Goal: Transaction & Acquisition: Obtain resource

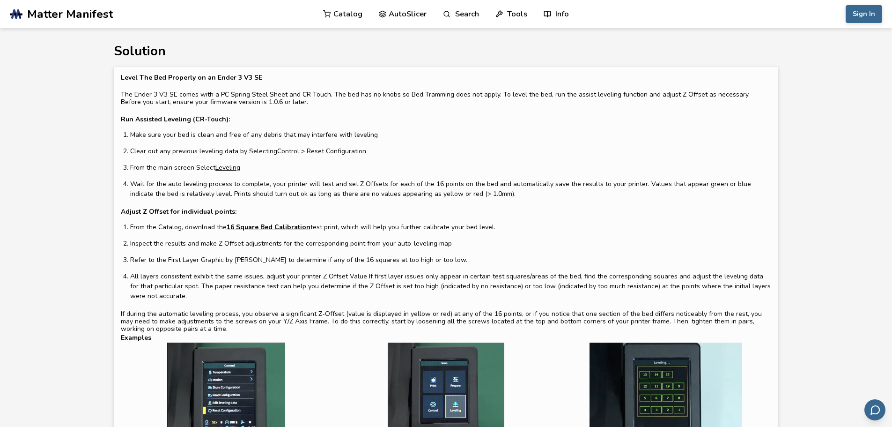
click at [631, 205] on div "Level The Bed Properly on an Ender 3 V3 SE The Ender 3 V3 SE comes with a PC Sp…" at bounding box center [446, 203] width 651 height 259
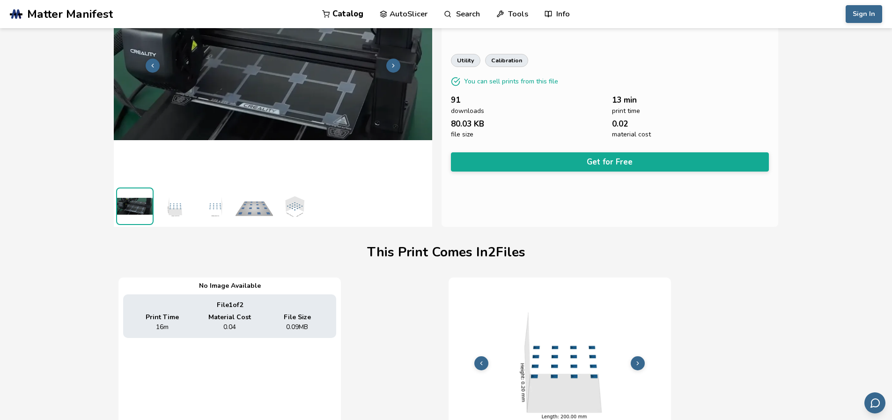
scroll to position [0, 4]
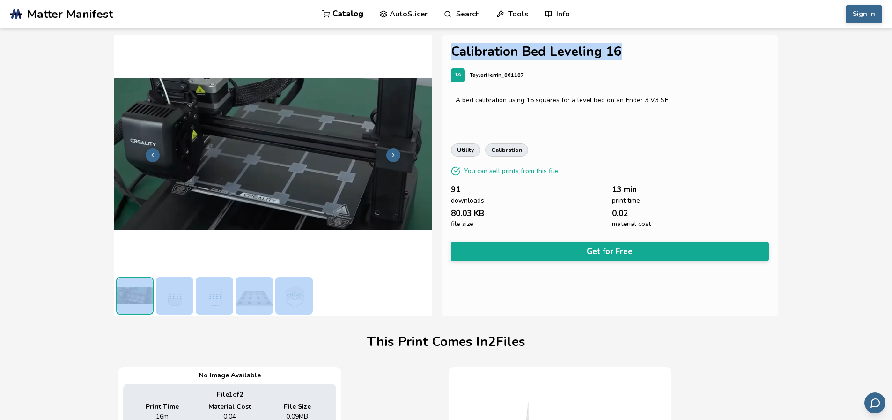
drag, startPoint x: 636, startPoint y: 56, endPoint x: 422, endPoint y: 53, distance: 213.7
click at [422, 53] on div "**********" at bounding box center [446, 175] width 665 height 281
click at [453, 53] on h1 "Calibration Bed Leveling 16" at bounding box center [610, 52] width 319 height 15
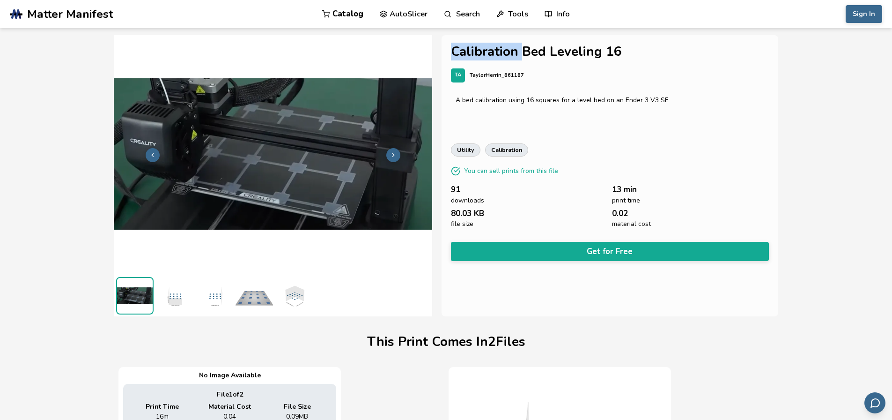
click at [453, 53] on h1 "Calibration Bed Leveling 16" at bounding box center [610, 52] width 319 height 15
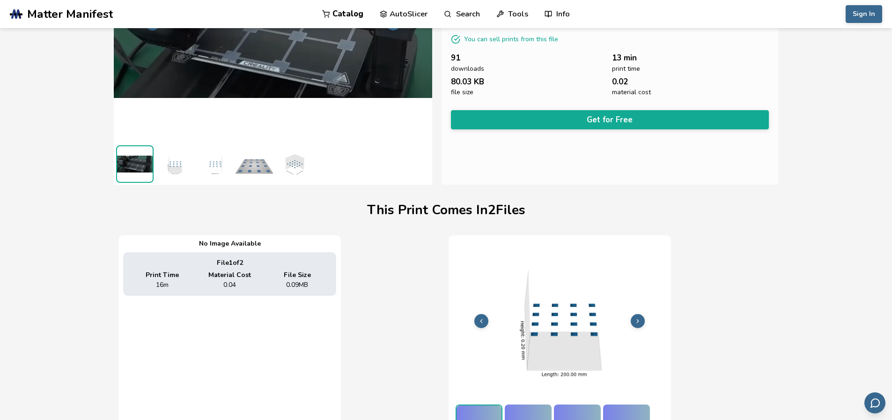
scroll to position [132, 4]
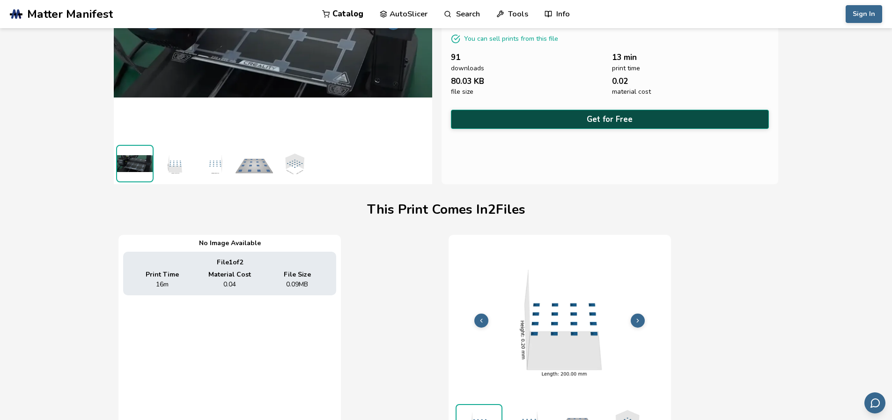
click at [615, 115] on button "Get for Free" at bounding box center [610, 119] width 319 height 19
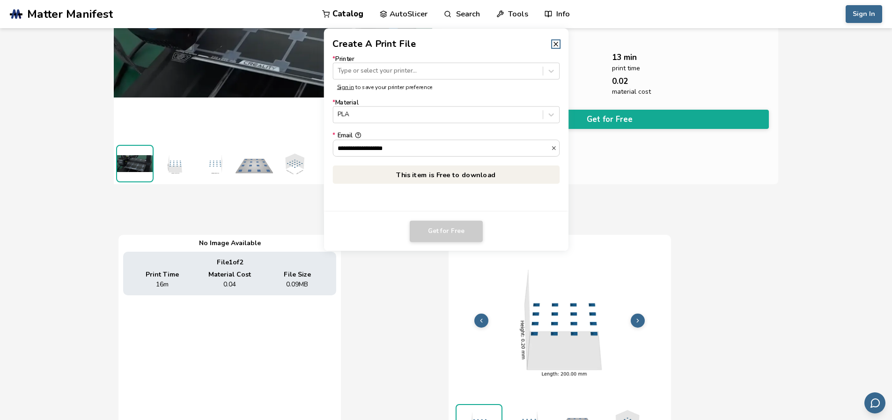
scroll to position [132, 0]
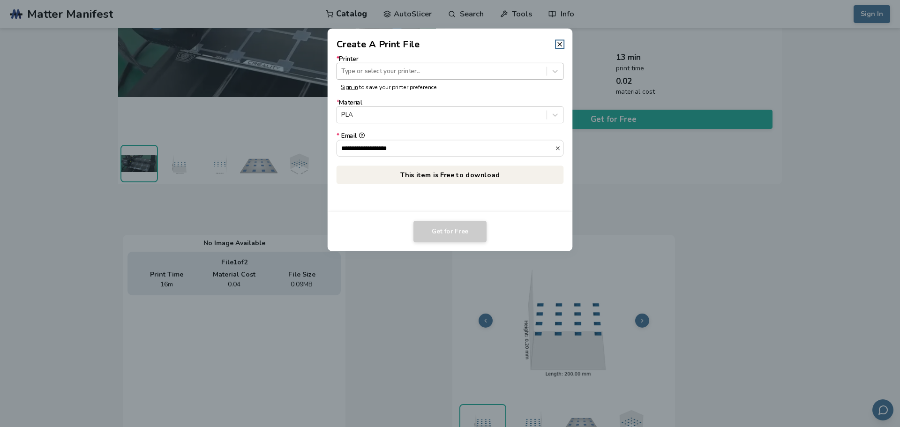
click at [423, 66] on div "Type or select your printer..." at bounding box center [441, 71] width 209 height 13
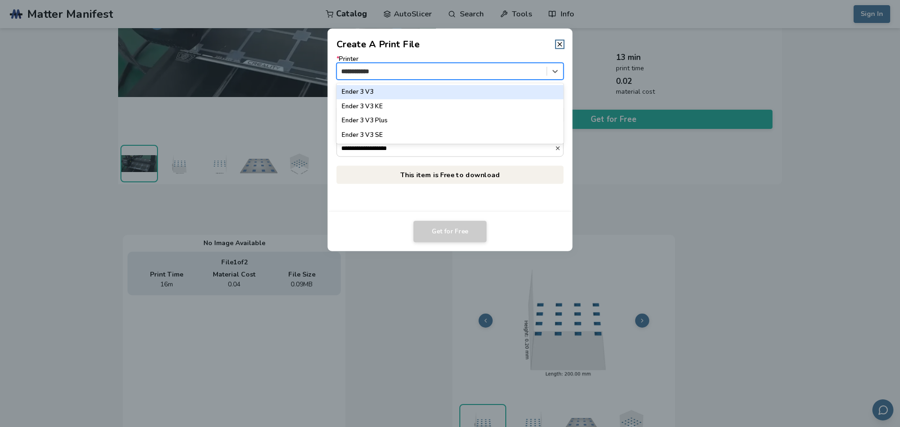
type input "**********"
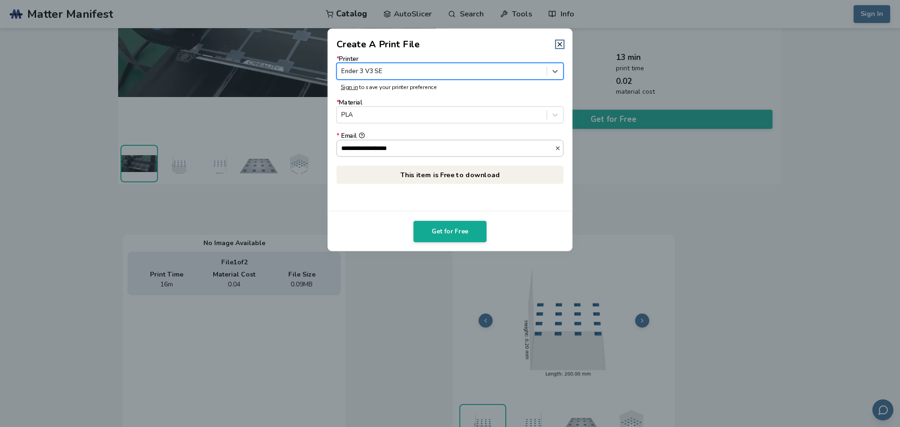
click at [480, 148] on input "**********" at bounding box center [446, 148] width 218 height 16
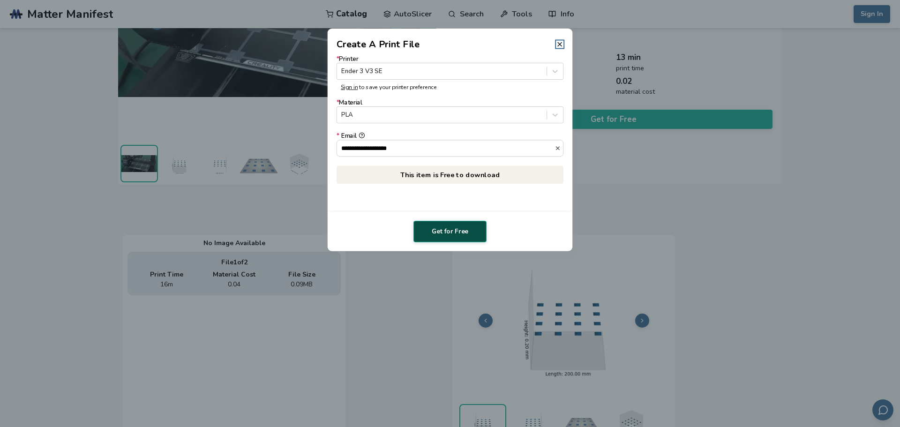
click at [471, 230] on button "Get for Free" at bounding box center [449, 232] width 73 height 22
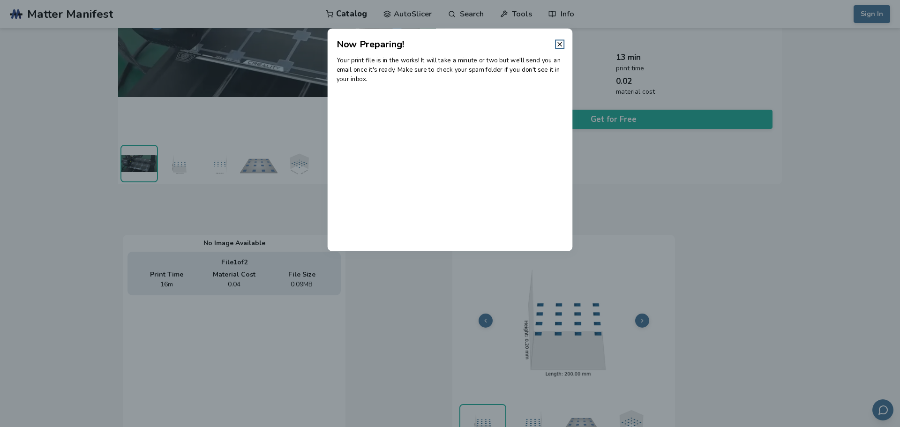
click at [558, 39] on header "Now Preparing!" at bounding box center [449, 40] width 245 height 22
click at [560, 48] on icon at bounding box center [559, 43] width 7 height 7
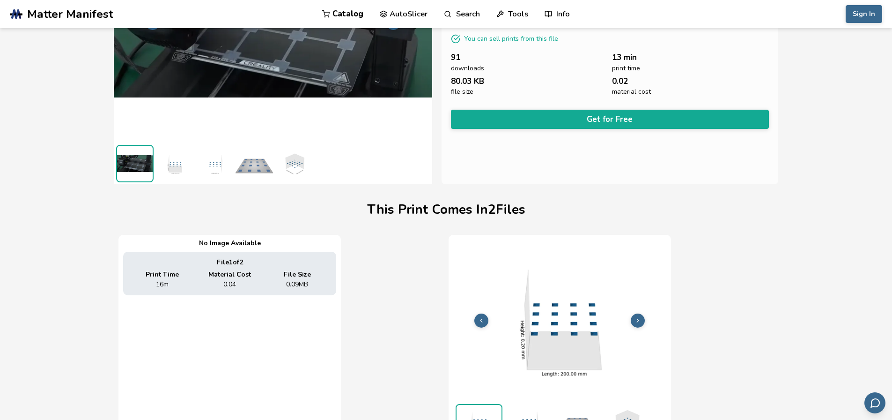
click at [686, 77] on div "0.02 material cost" at bounding box center [690, 86] width 157 height 19
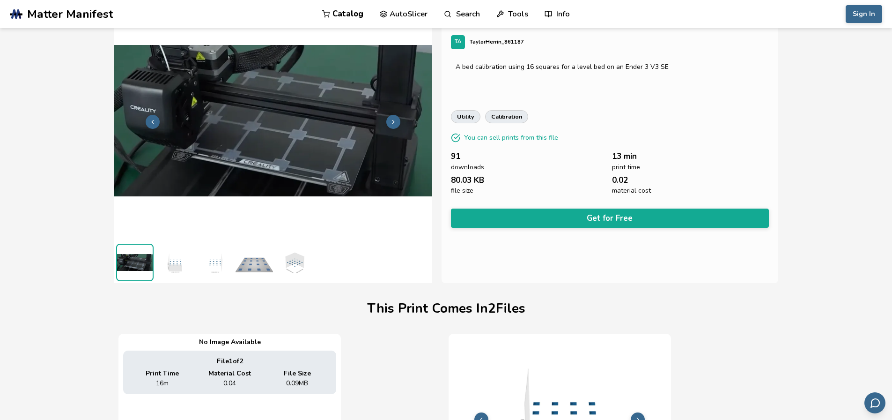
scroll to position [0, 0]
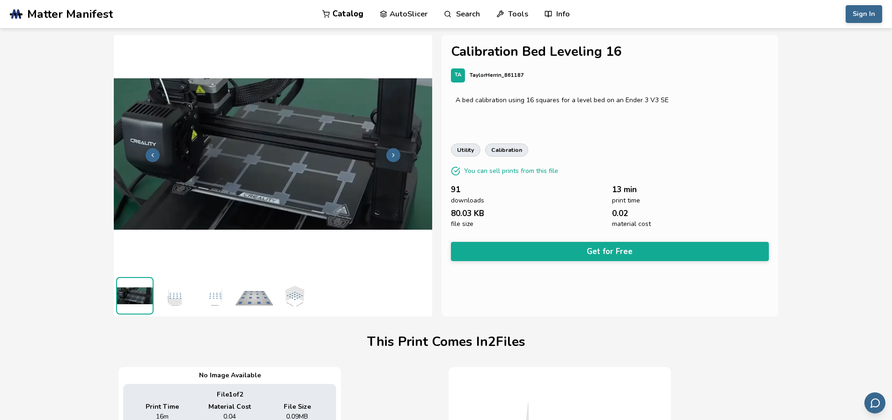
click at [461, 47] on h1 "Calibration Bed Leveling 16" at bounding box center [610, 52] width 319 height 15
copy h1 "Calibration Bed Leveling 16"
